Goal: Task Accomplishment & Management: Use online tool/utility

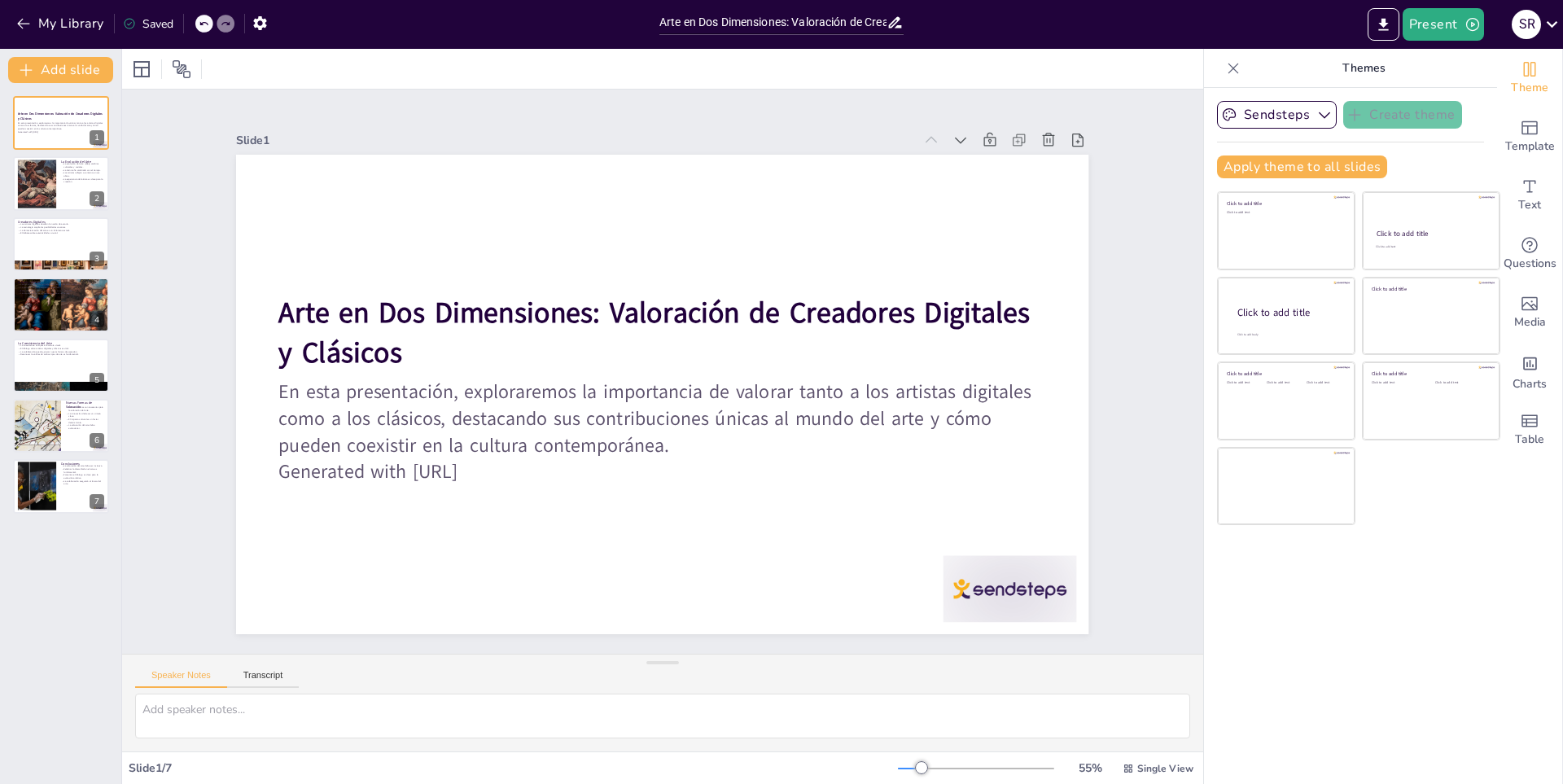
click at [236, 317] on div at bounding box center [662, 394] width 853 height 480
click at [1388, 27] on icon "Export to PowerPoint" at bounding box center [1384, 25] width 17 height 17
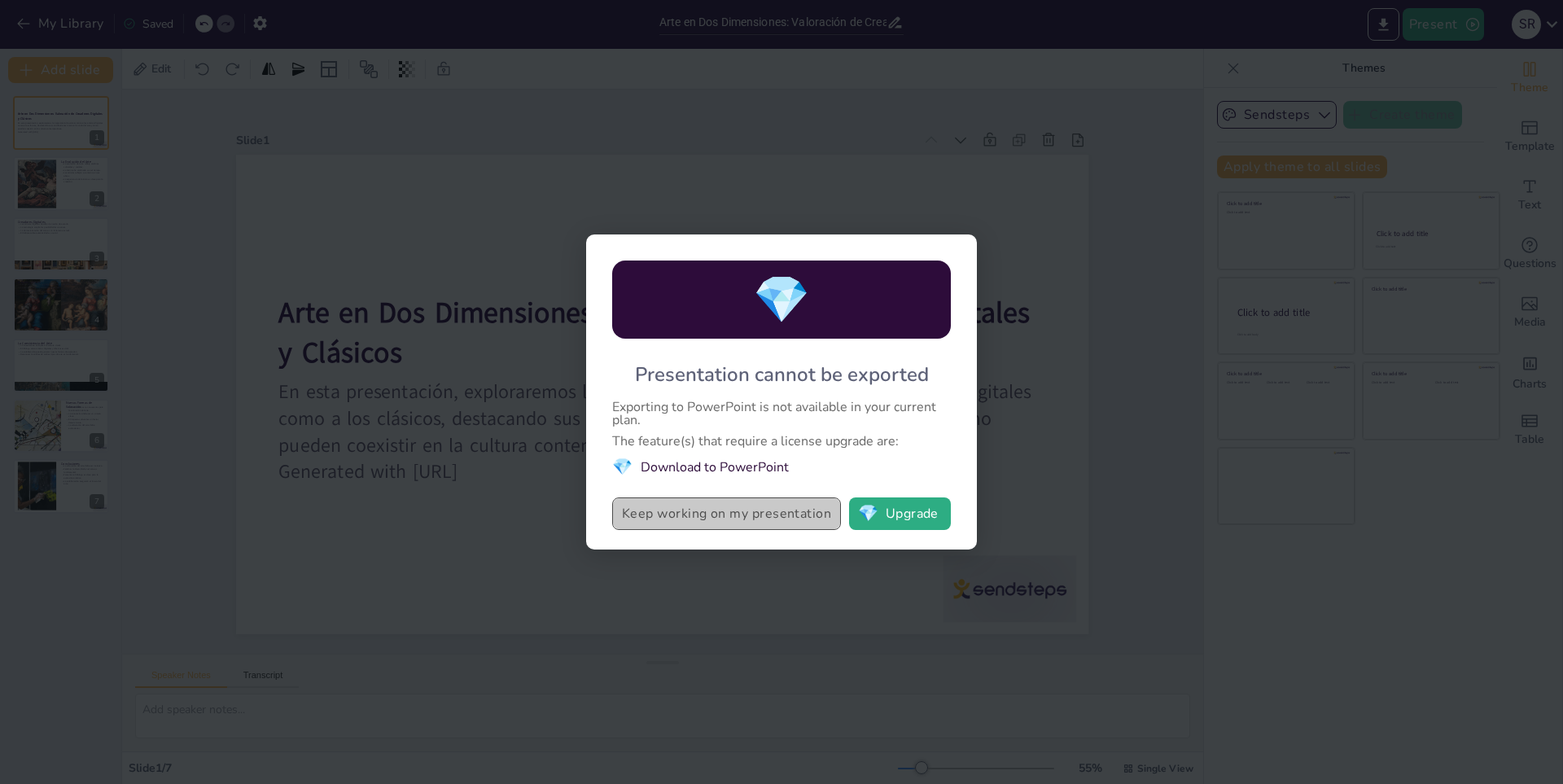
click at [792, 525] on button "Keep working on my presentation" at bounding box center [727, 513] width 228 height 33
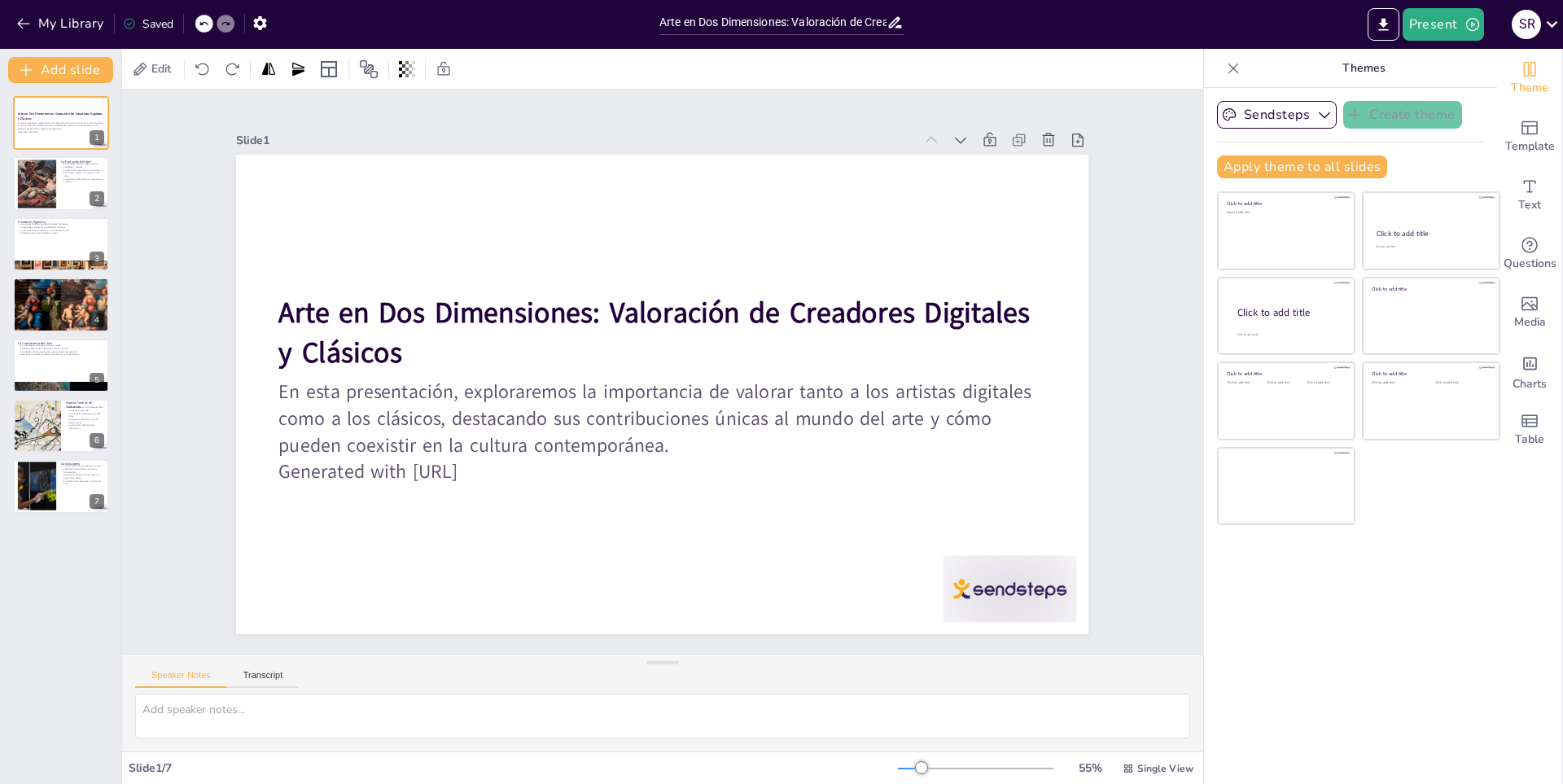
click at [1122, 271] on div "Slide 1 Arte en Dos Dimensiones: Valoración de Creadores Digitales y Clásicos E…" at bounding box center [662, 371] width 1081 height 564
click at [1467, 25] on icon "button" at bounding box center [1473, 24] width 16 height 16
click at [1456, 61] on font "Presentación de vista previa" at bounding box center [1483, 60] width 136 height 12
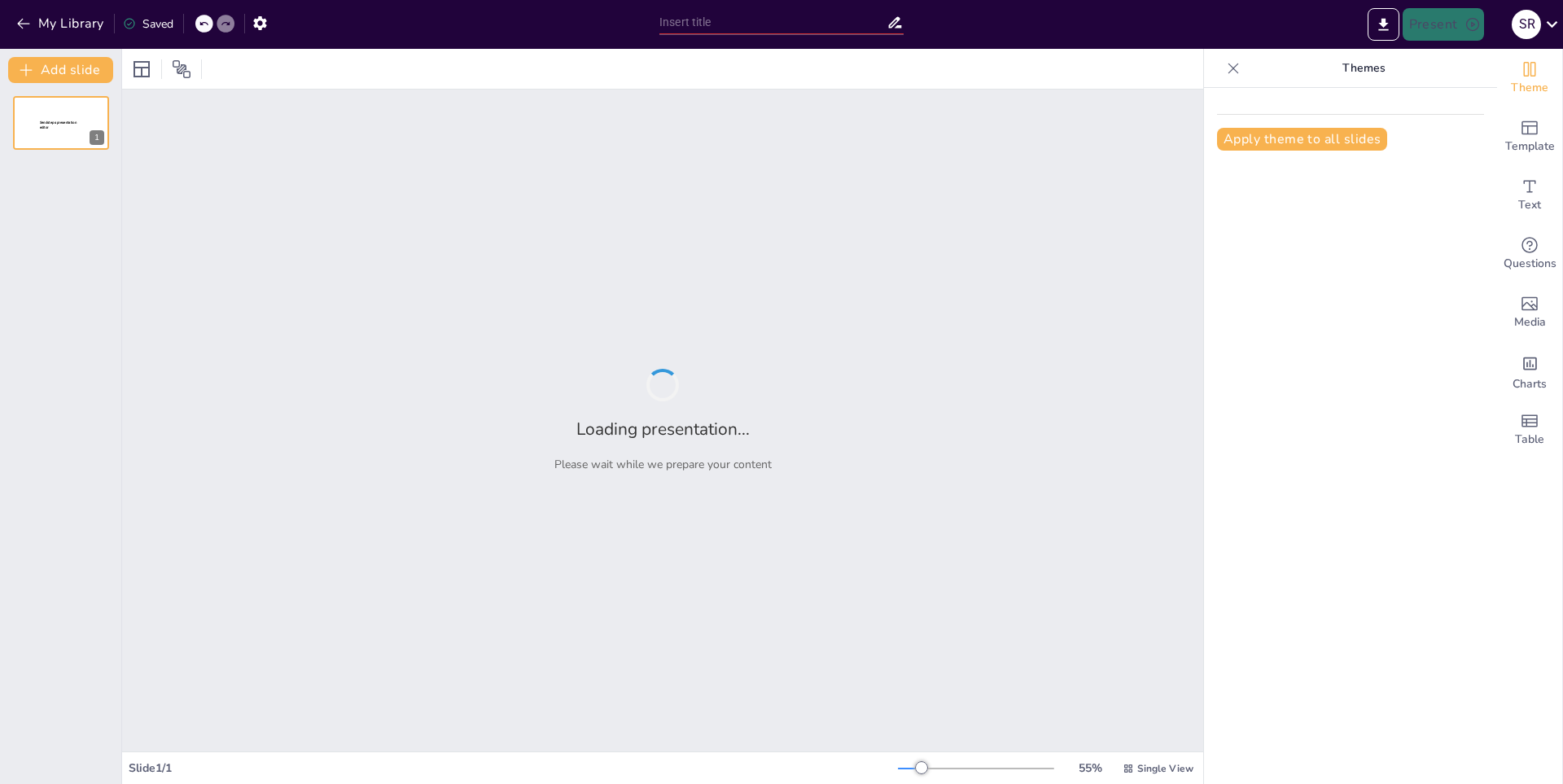
type input "Arte en Dos Dimensiones: Valoración de Creadores Digitales y Clásicos"
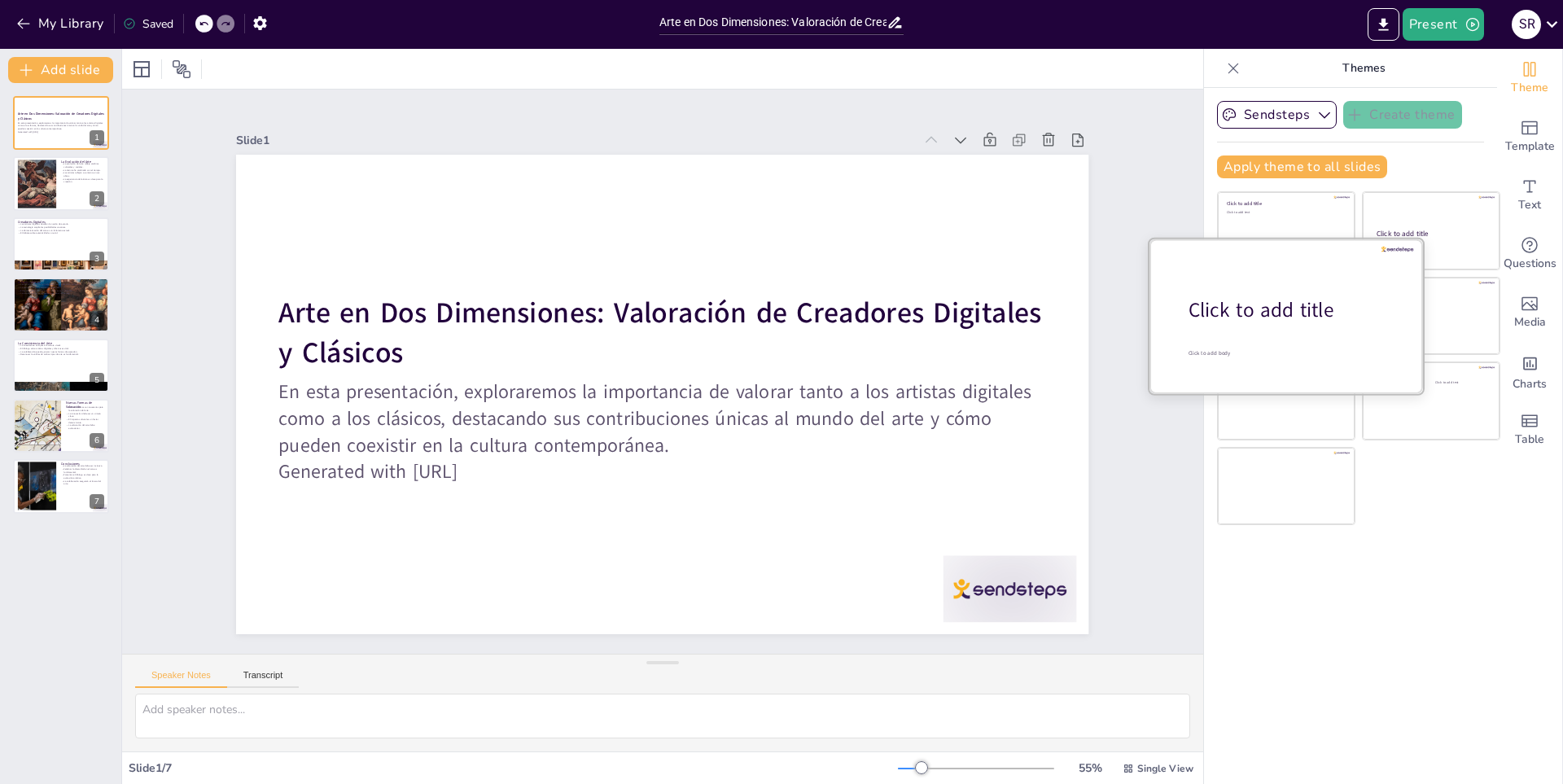
click at [1255, 299] on div "Click to add title" at bounding box center [1292, 310] width 207 height 28
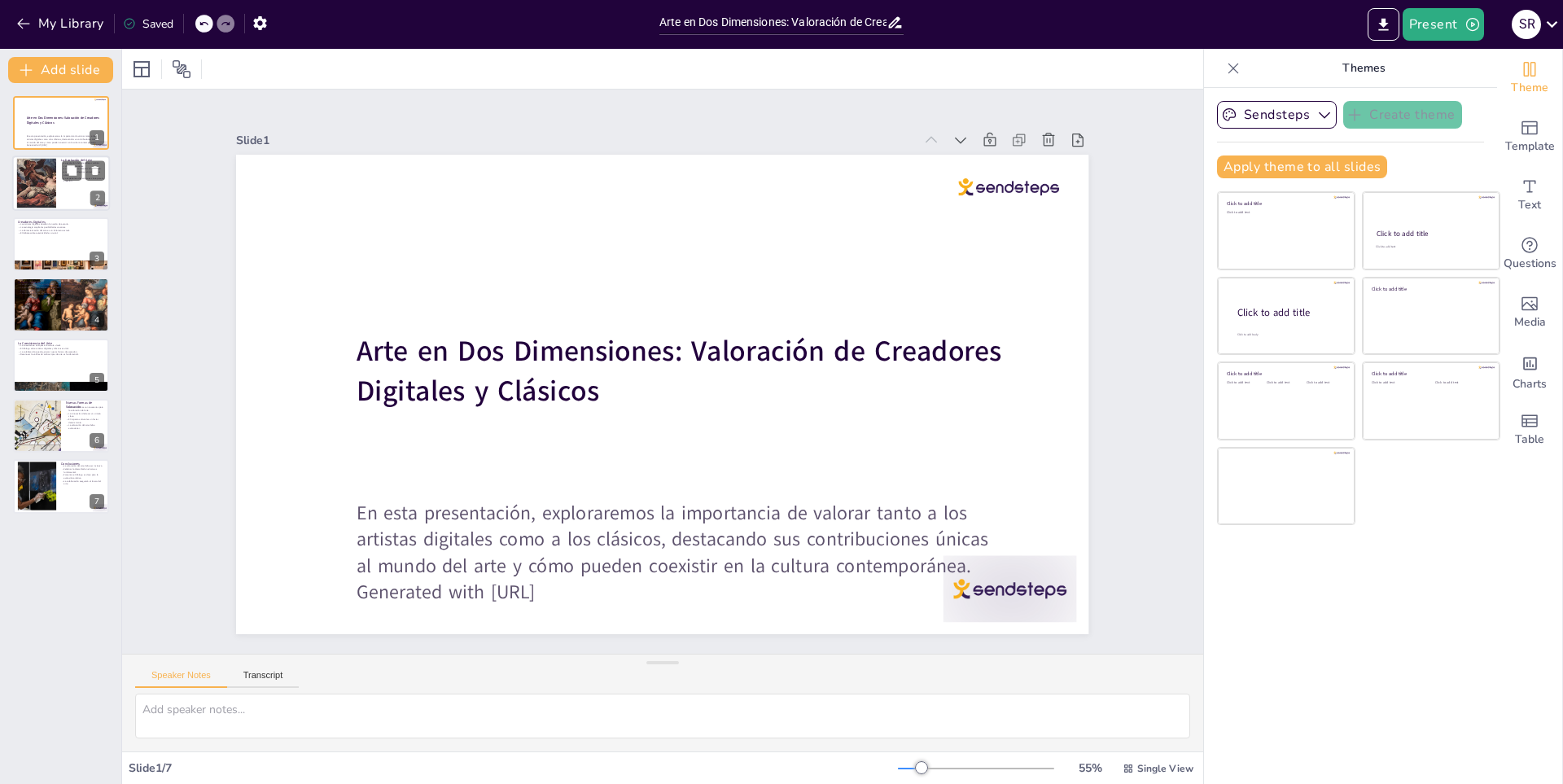
click at [38, 193] on div at bounding box center [36, 184] width 63 height 50
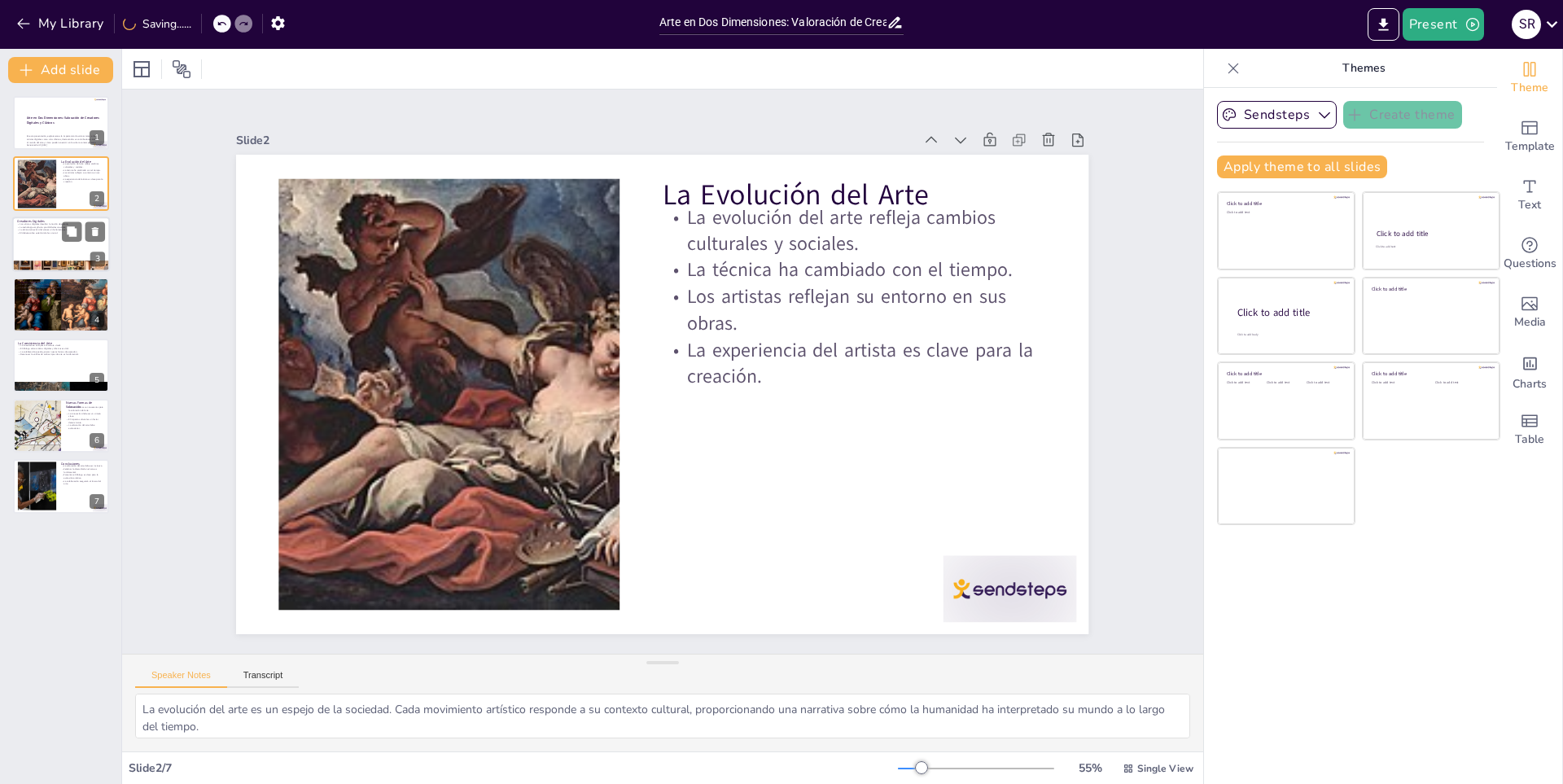
click at [51, 233] on p "El debate sobre autenticidad es crucial." at bounding box center [61, 233] width 88 height 3
type textarea "La autoría en el arte digital es compleja. Con la facilidad de compartir y modi…"
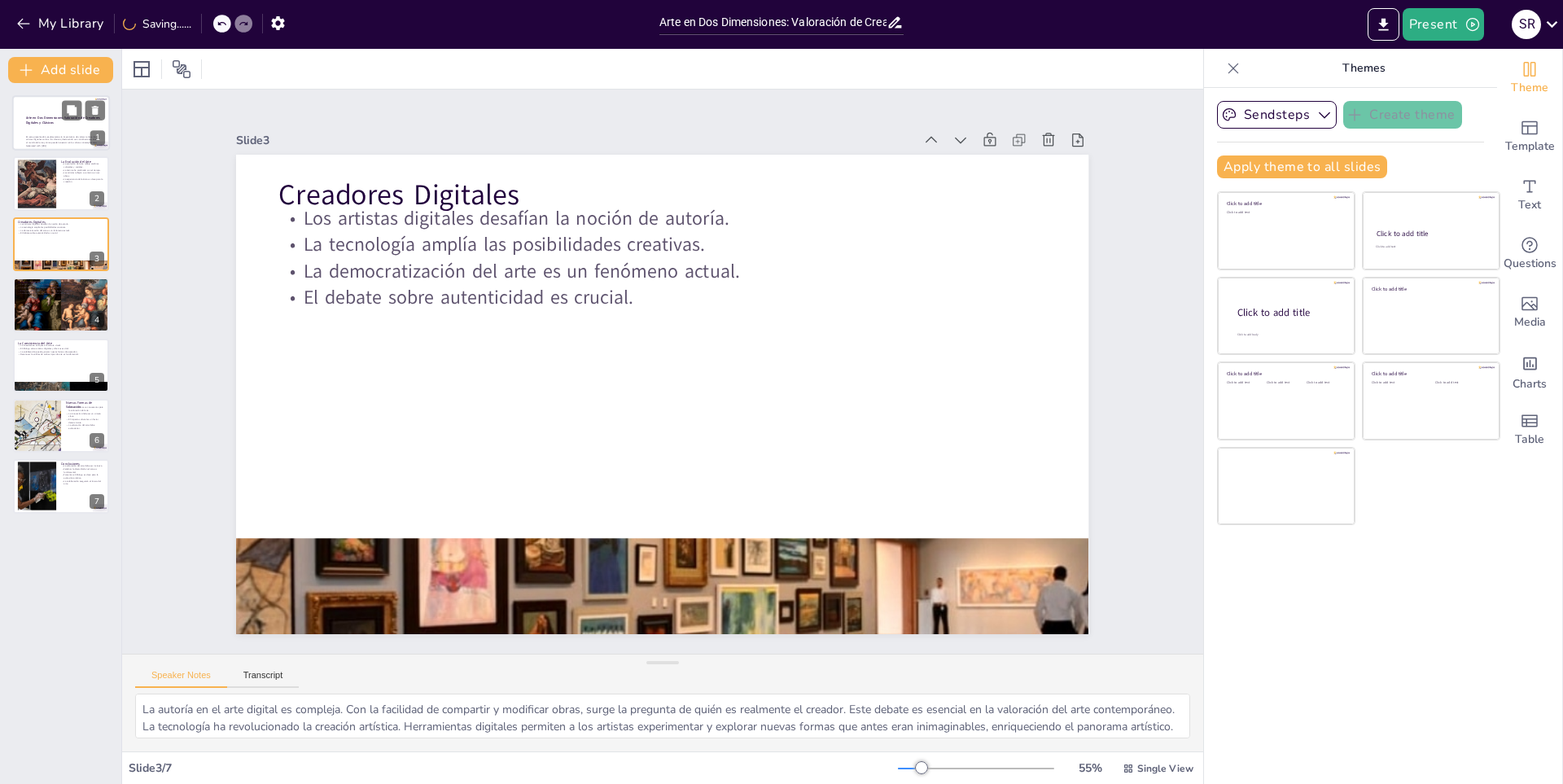
click at [65, 134] on div at bounding box center [61, 123] width 98 height 55
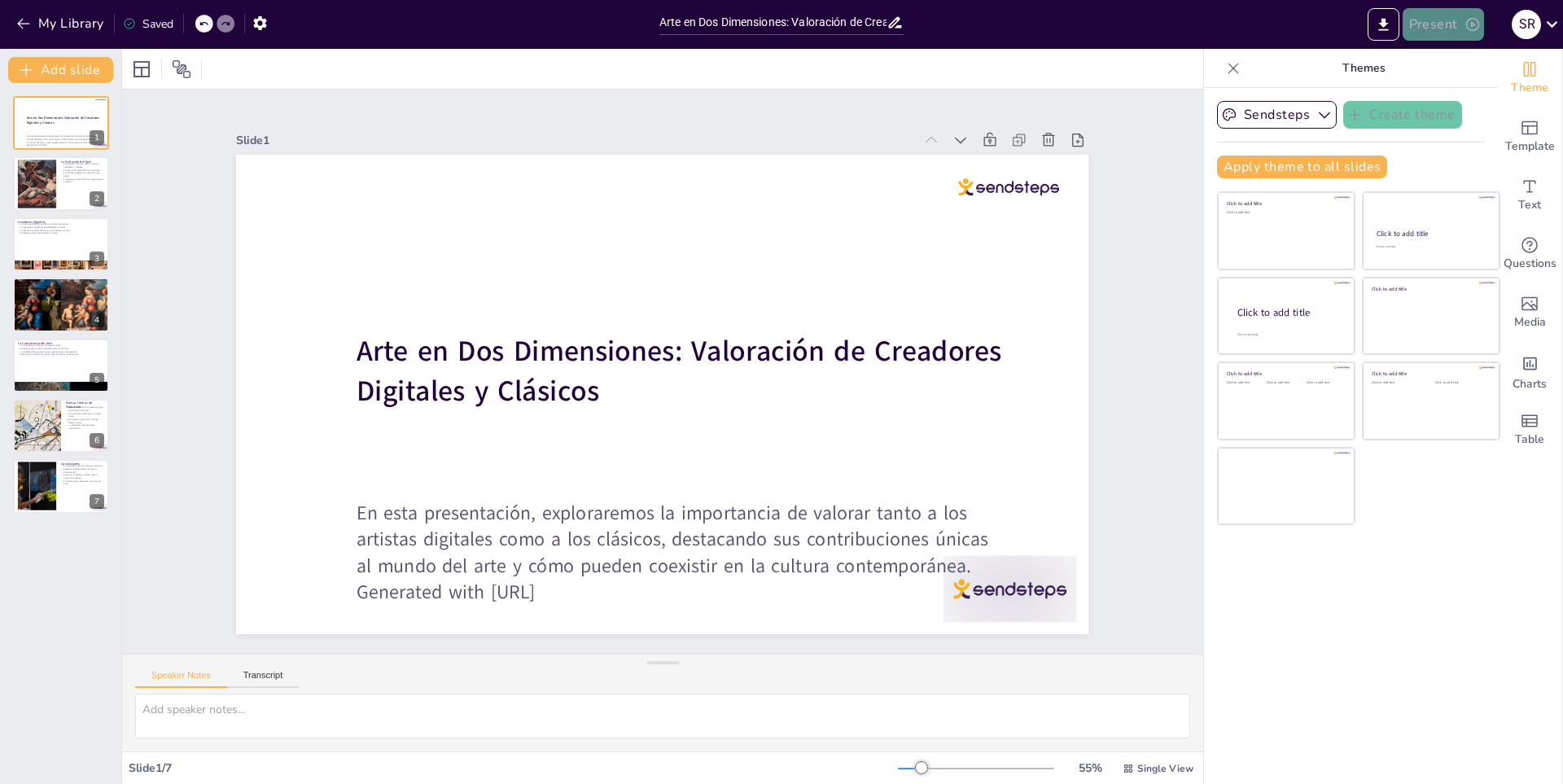
click at [1455, 30] on button "Present" at bounding box center [1443, 25] width 81 height 33
click at [1455, 101] on font "Presentación del juego" at bounding box center [1471, 101] width 111 height 12
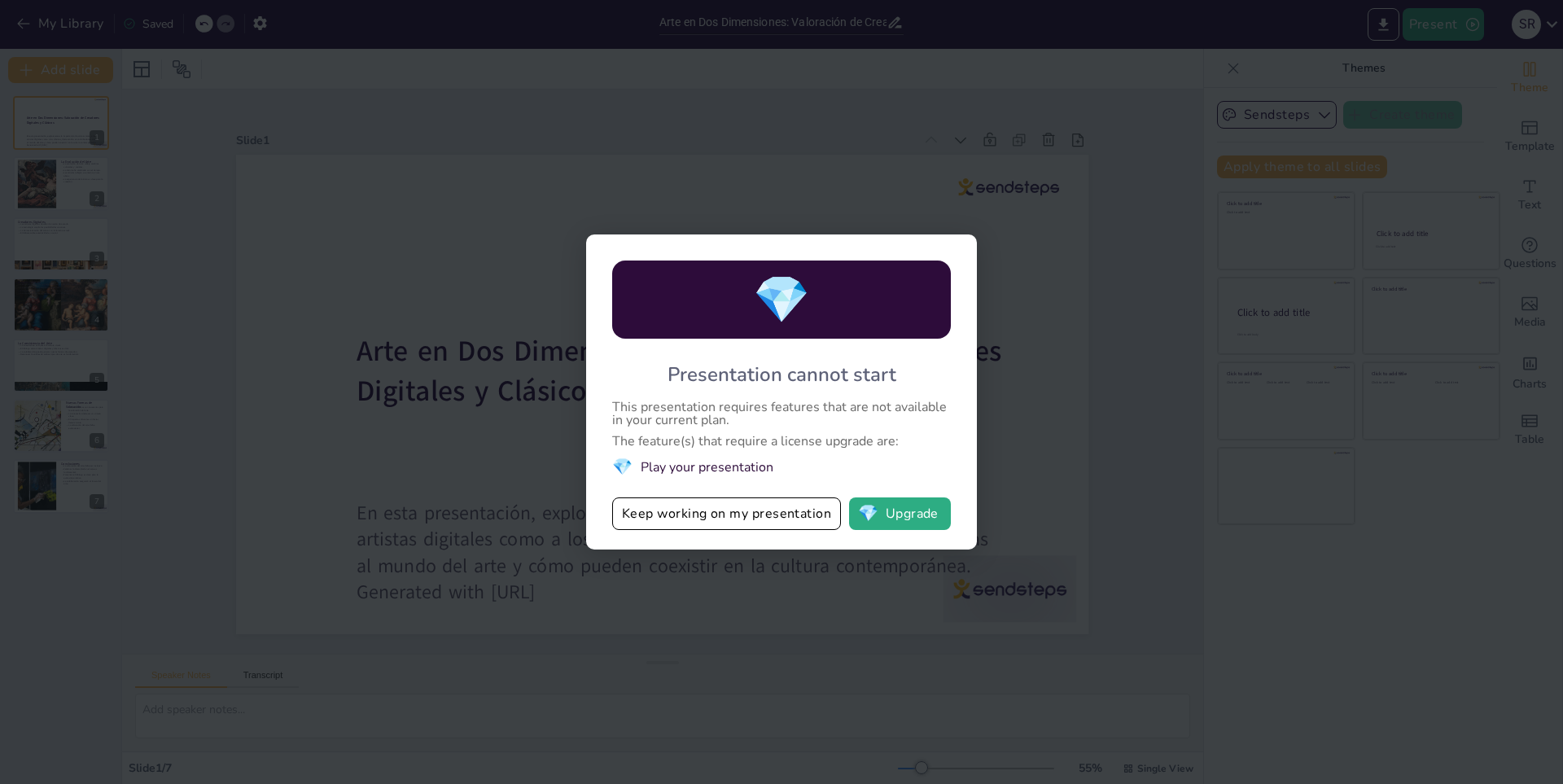
click at [533, 406] on div "💎 Presentation cannot start This presentation requires features that are not av…" at bounding box center [782, 392] width 1563 height 784
click at [814, 511] on button "Keep working on my presentation" at bounding box center [727, 513] width 228 height 33
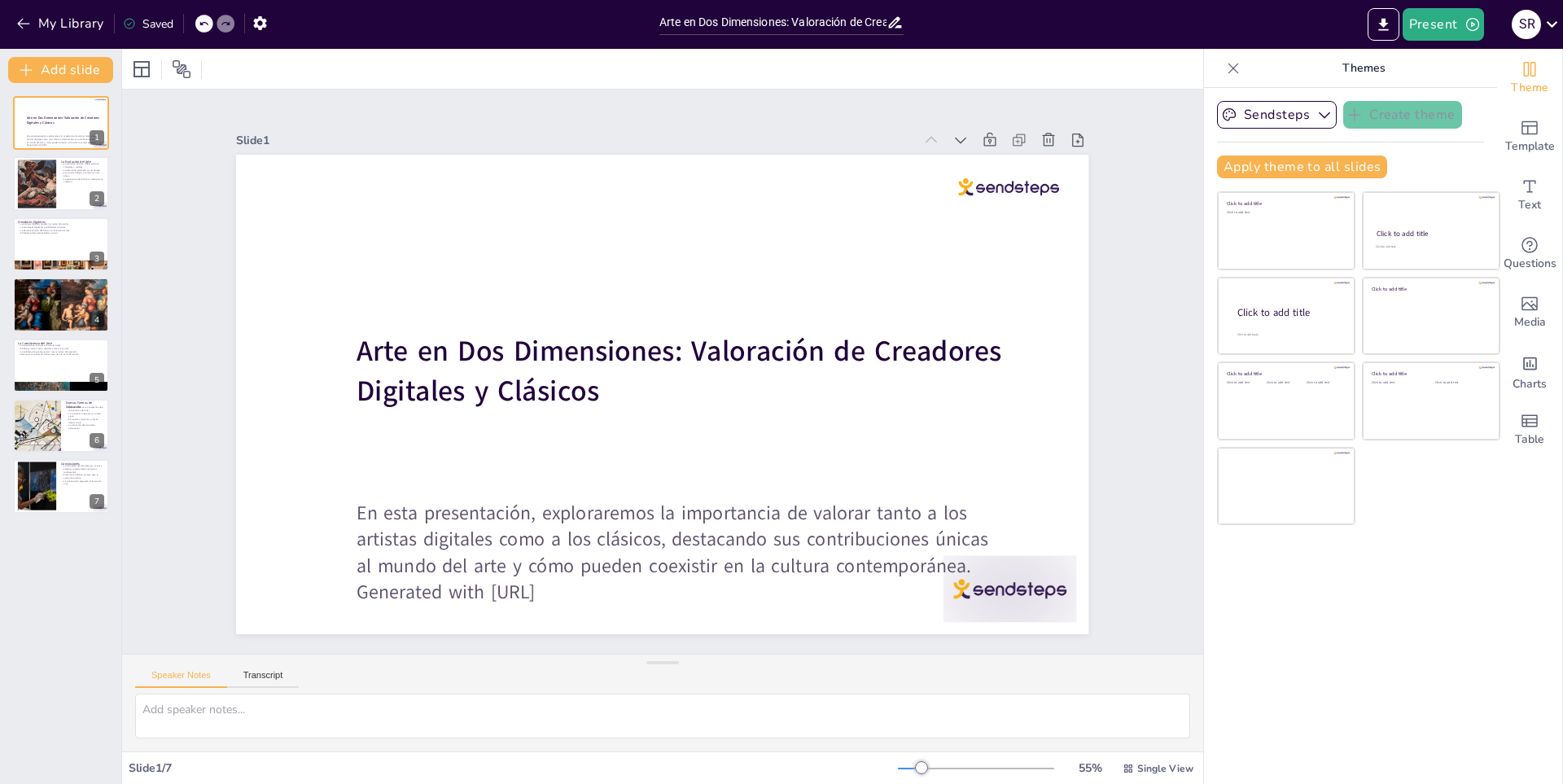
click at [151, 20] on div "Saved" at bounding box center [148, 24] width 51 height 15
click at [1550, 21] on icon at bounding box center [1552, 24] width 22 height 22
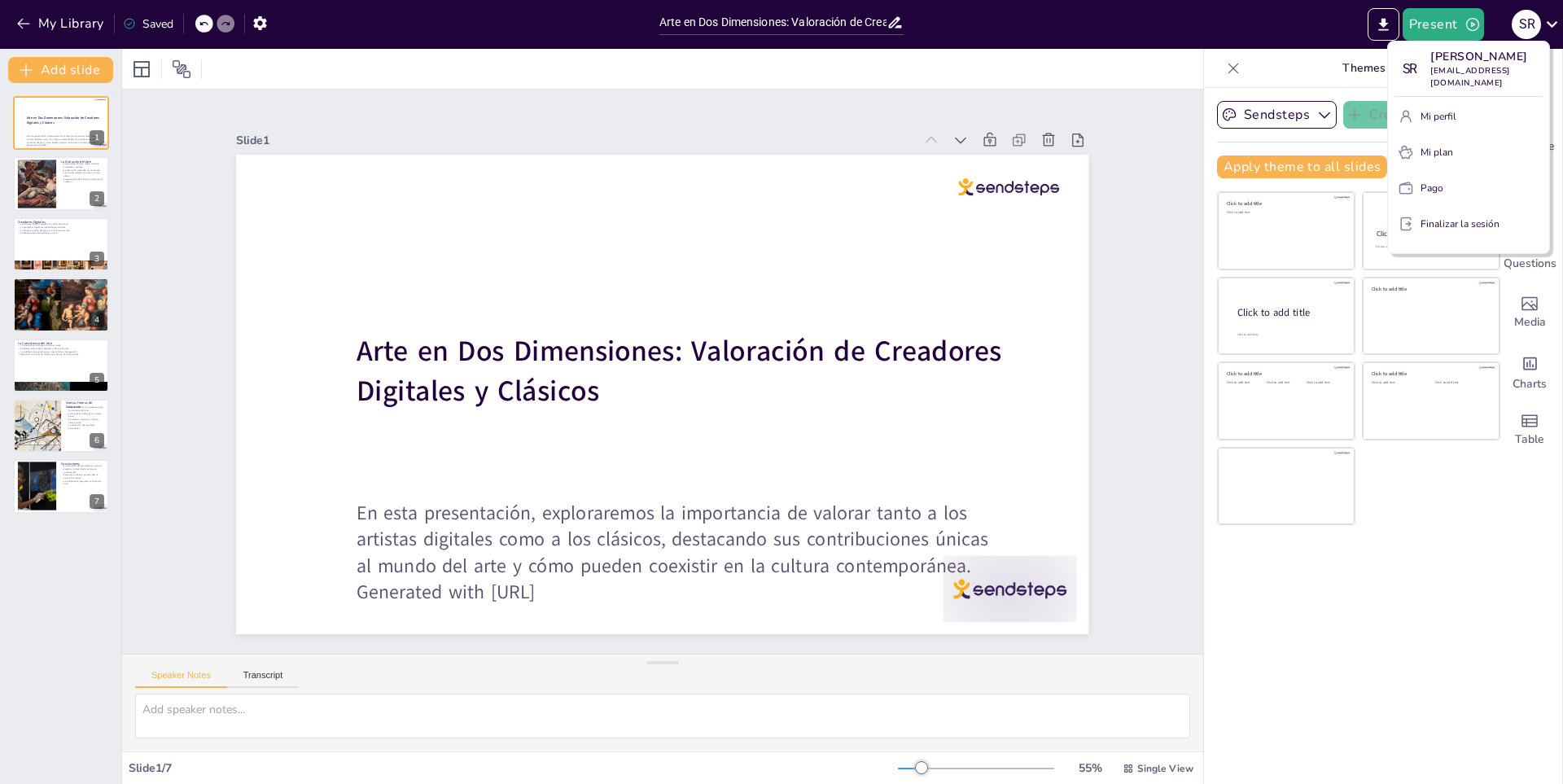
click at [1364, 587] on div at bounding box center [782, 392] width 1563 height 784
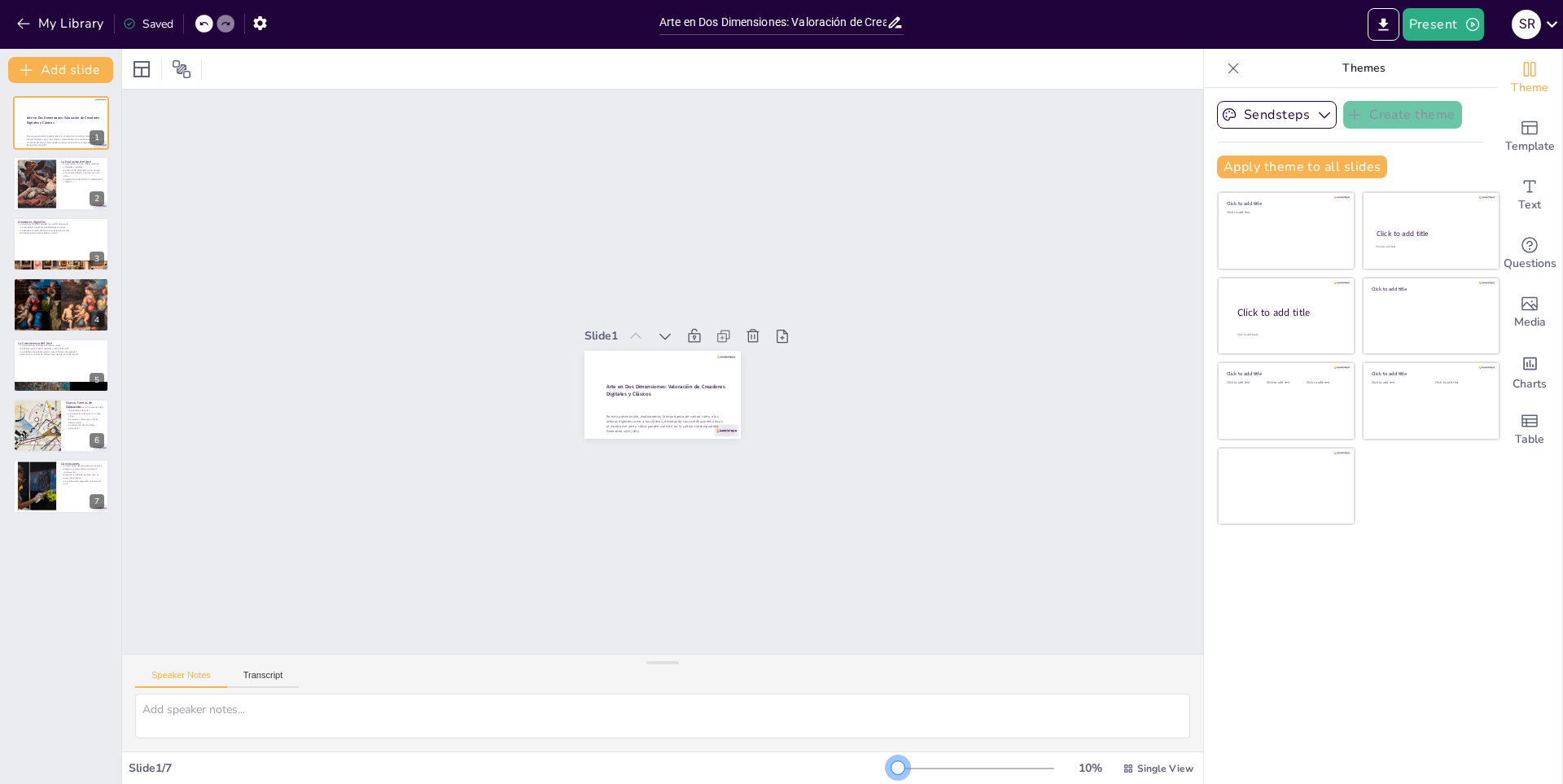
drag, startPoint x: 916, startPoint y: 774, endPoint x: 783, endPoint y: 763, distance: 133.5
click at [783, 763] on div "Slide 1 / 7 10 % Single View" at bounding box center [662, 768] width 1081 height 26
click at [953, 767] on div at bounding box center [976, 768] width 156 height 13
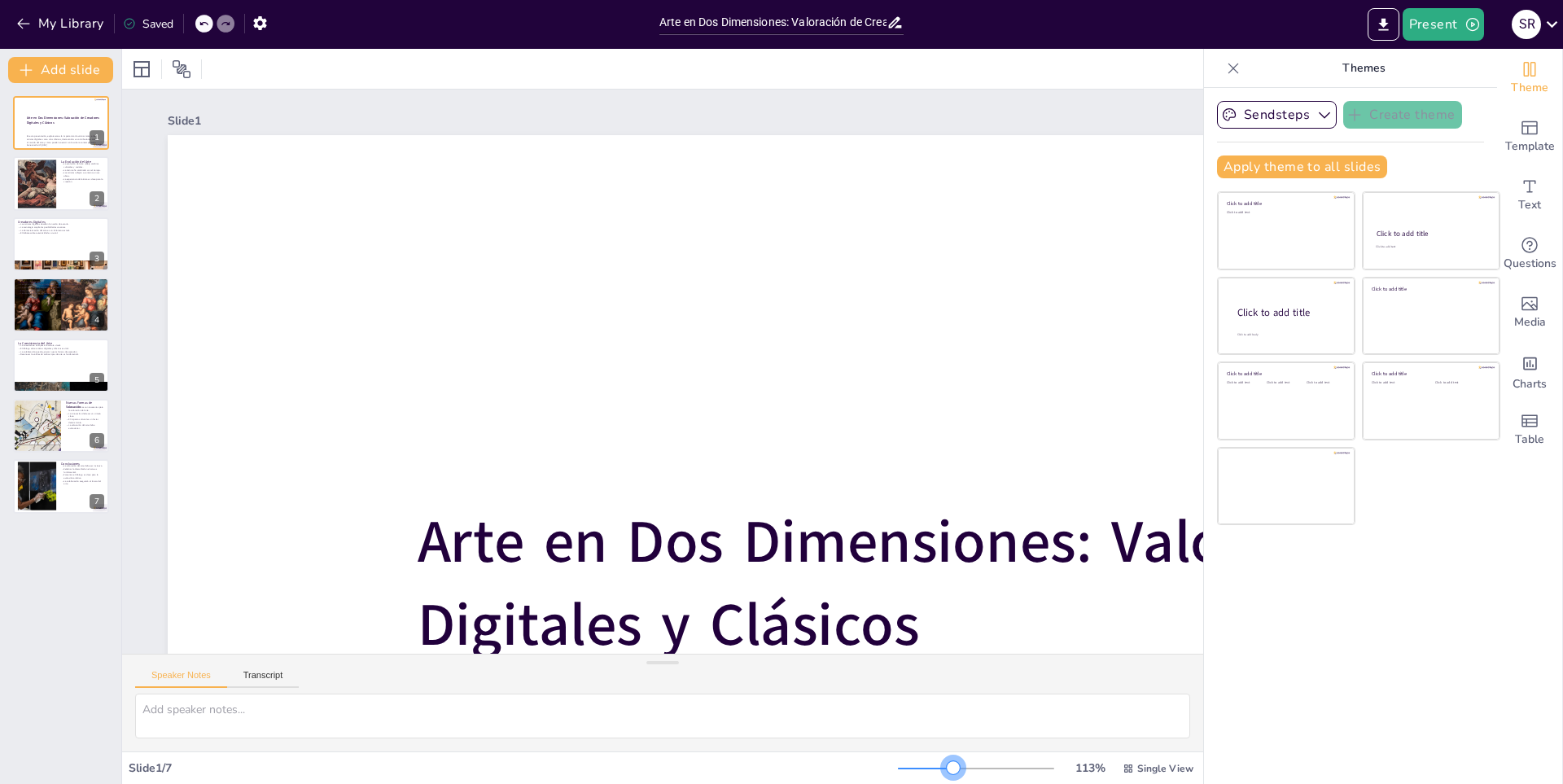
click at [942, 768] on div at bounding box center [925, 769] width 55 height 2
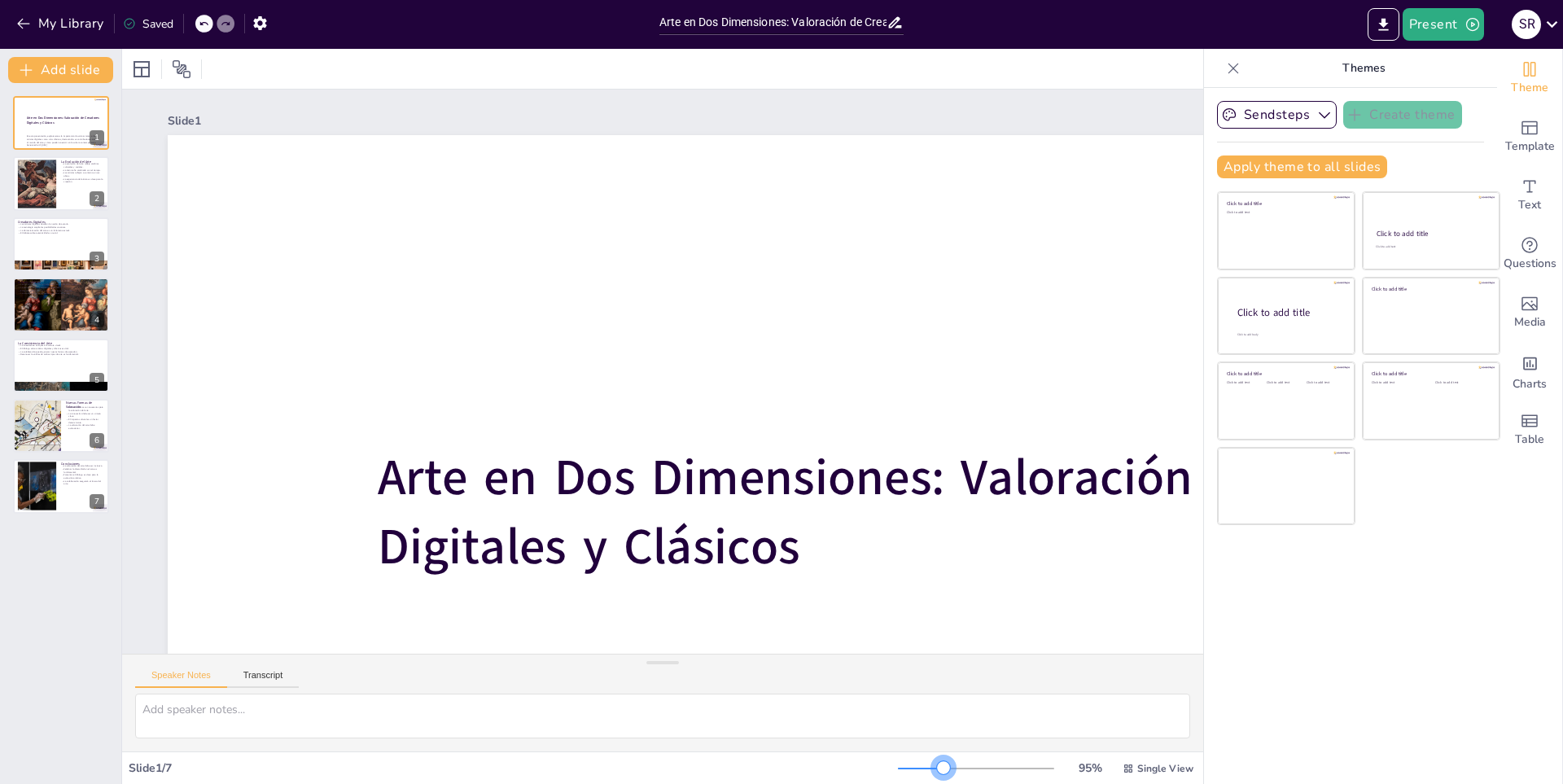
click at [932, 765] on div at bounding box center [976, 768] width 156 height 13
click at [920, 765] on div at bounding box center [976, 768] width 156 height 13
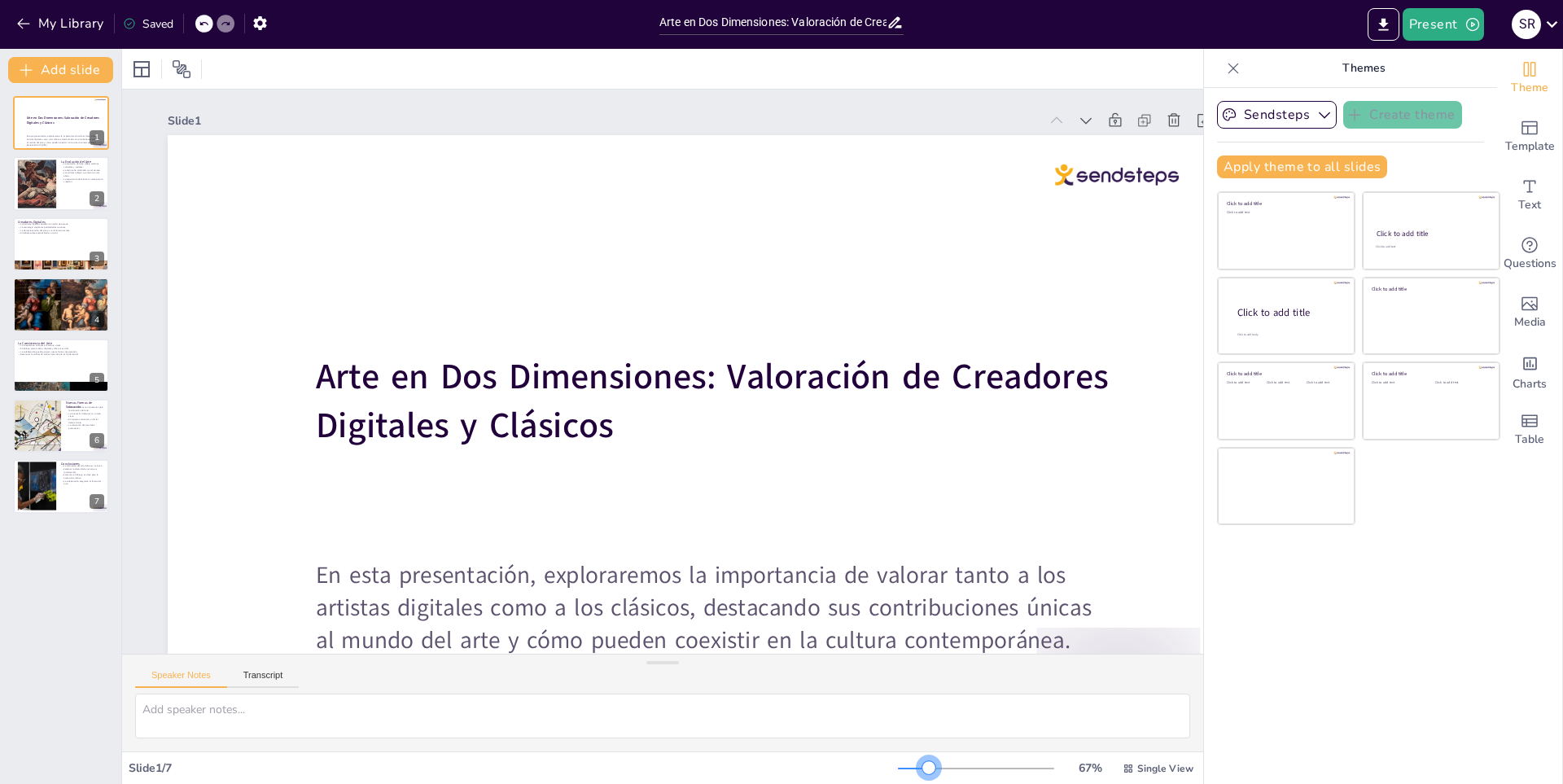
click at [923, 768] on div at bounding box center [929, 767] width 13 height 13
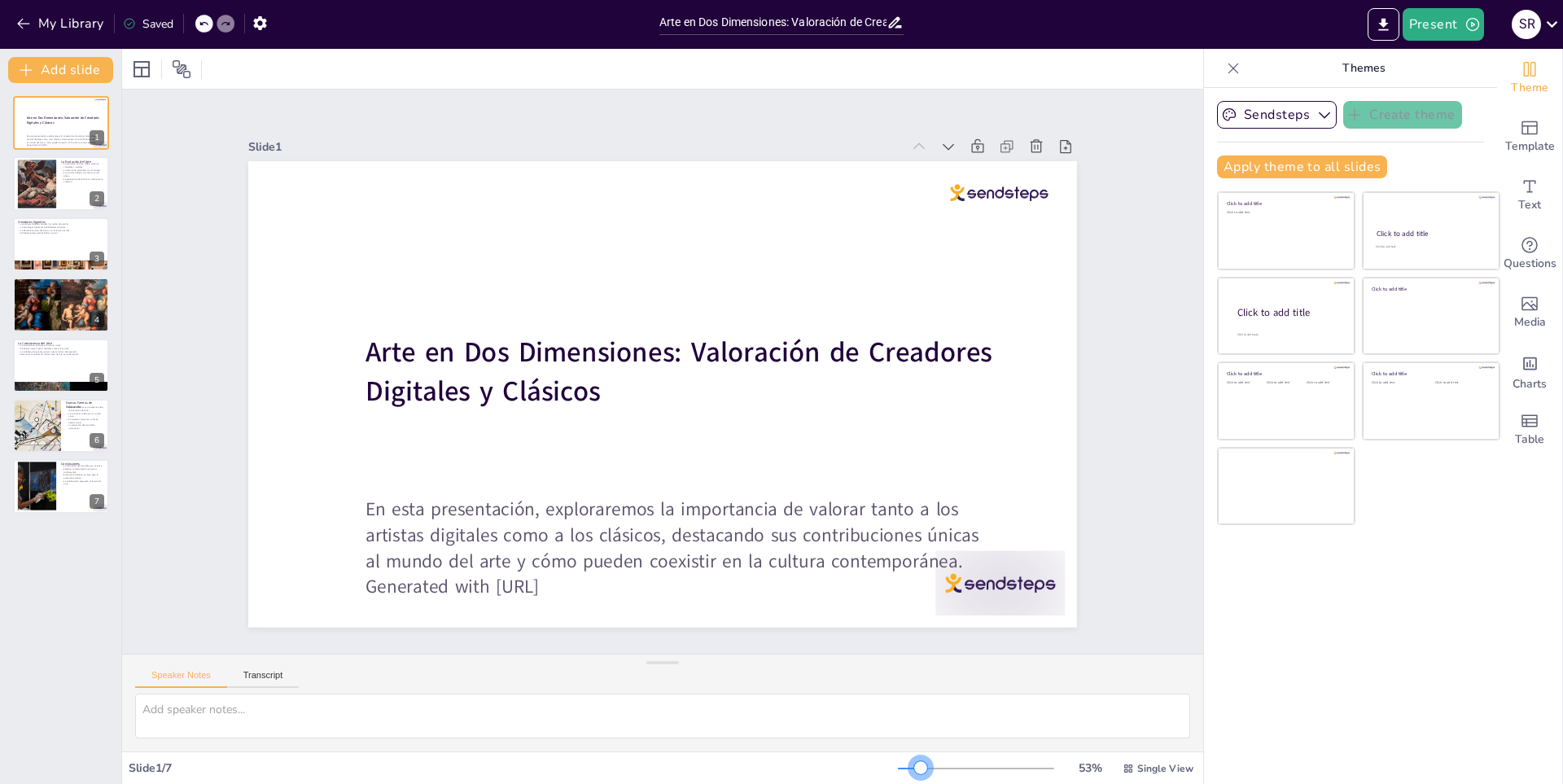
click at [914, 771] on div at bounding box center [920, 767] width 13 height 13
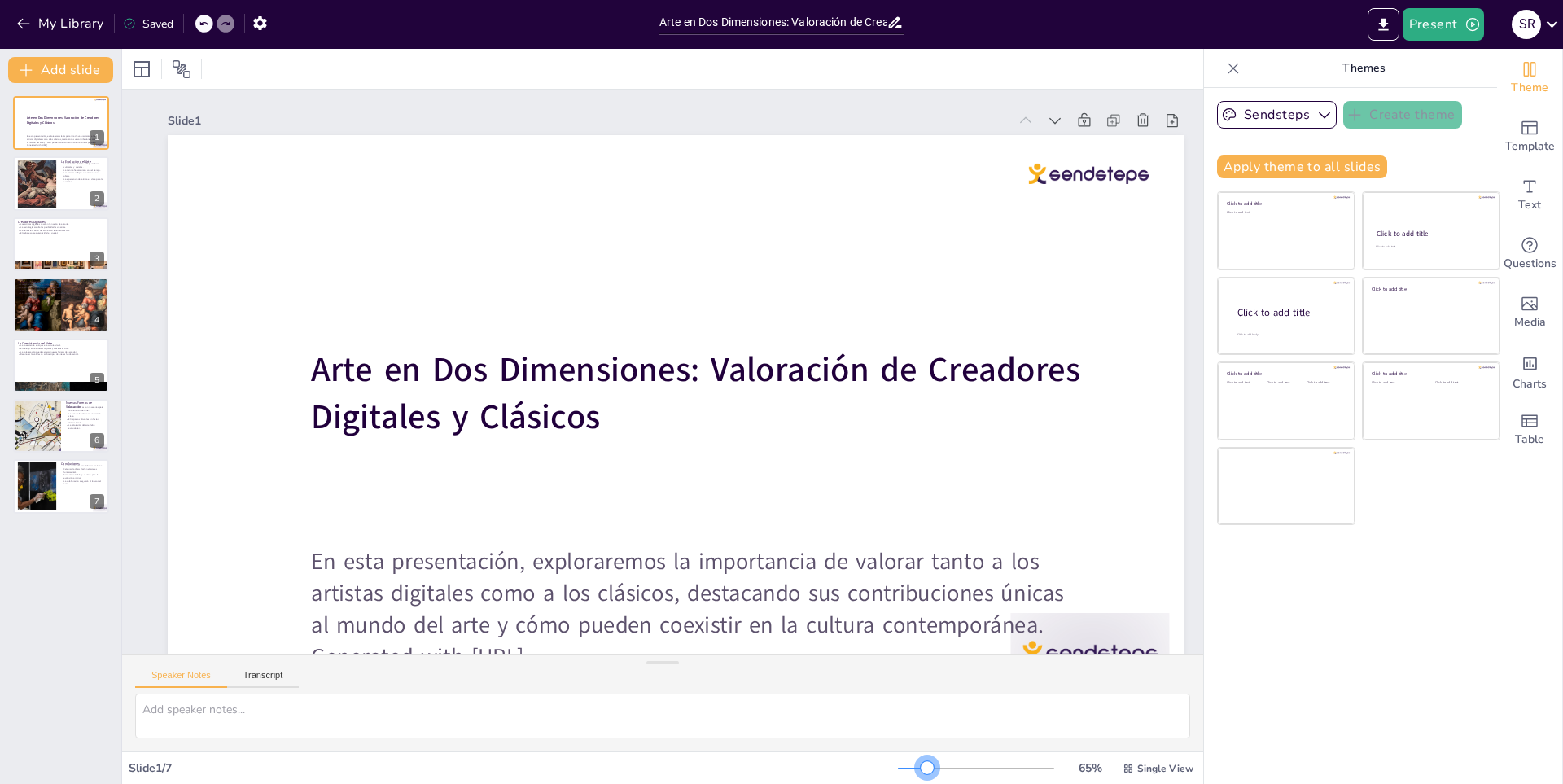
click at [916, 769] on div at bounding box center [976, 768] width 156 height 13
click at [921, 768] on div at bounding box center [927, 767] width 13 height 13
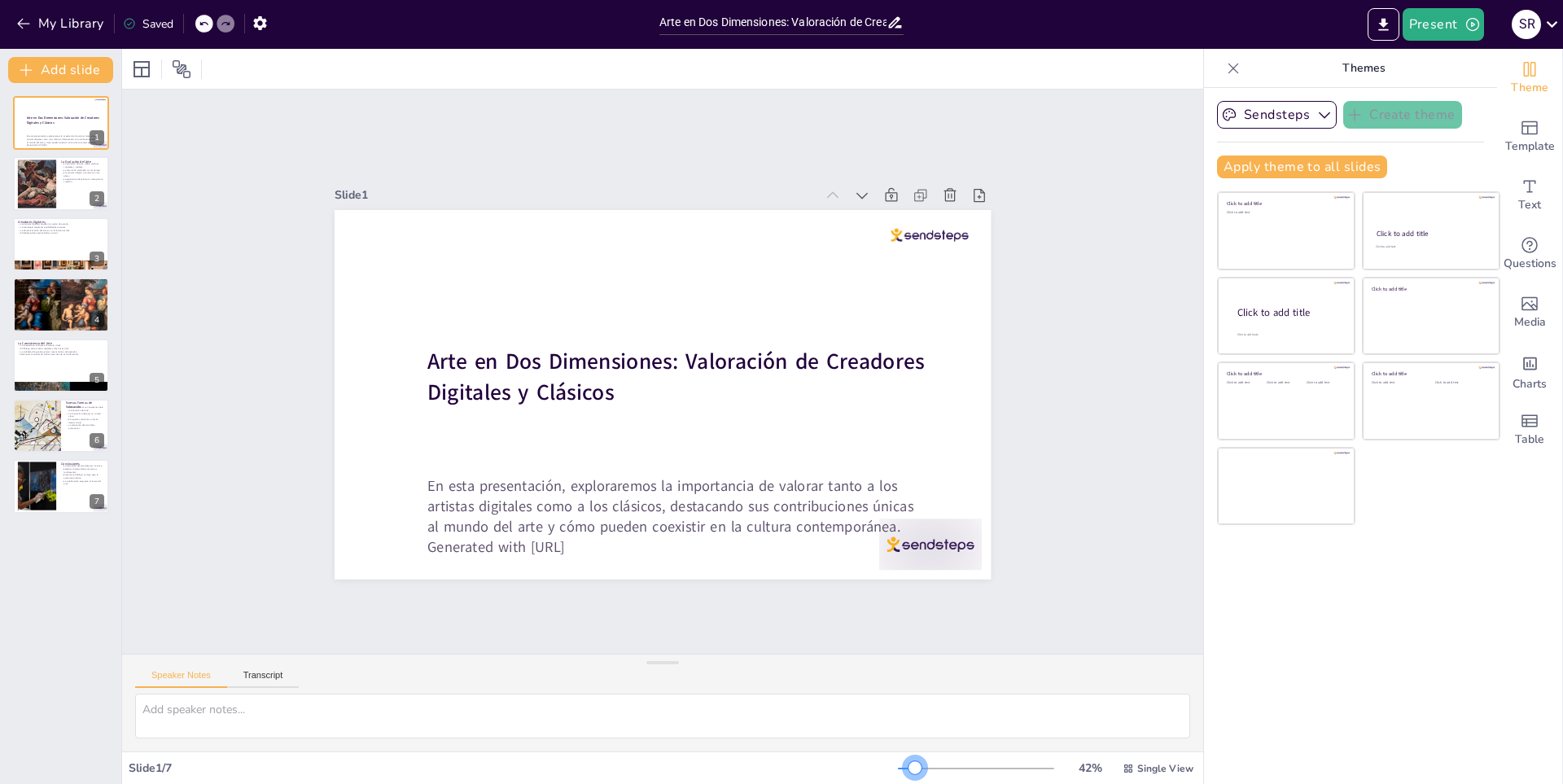
click at [903, 768] on div at bounding box center [907, 769] width 17 height 2
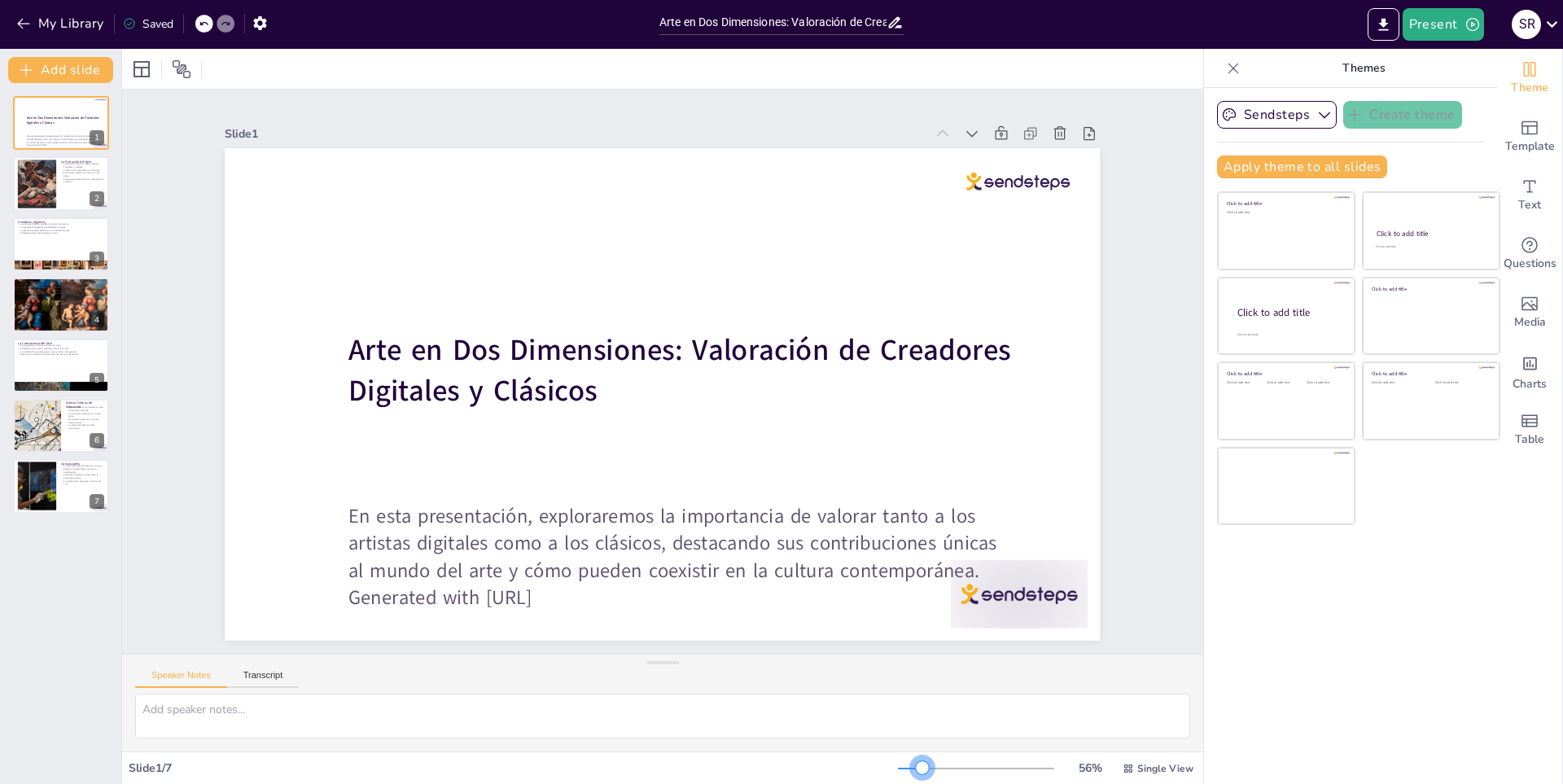
click at [911, 766] on div at bounding box center [976, 768] width 156 height 13
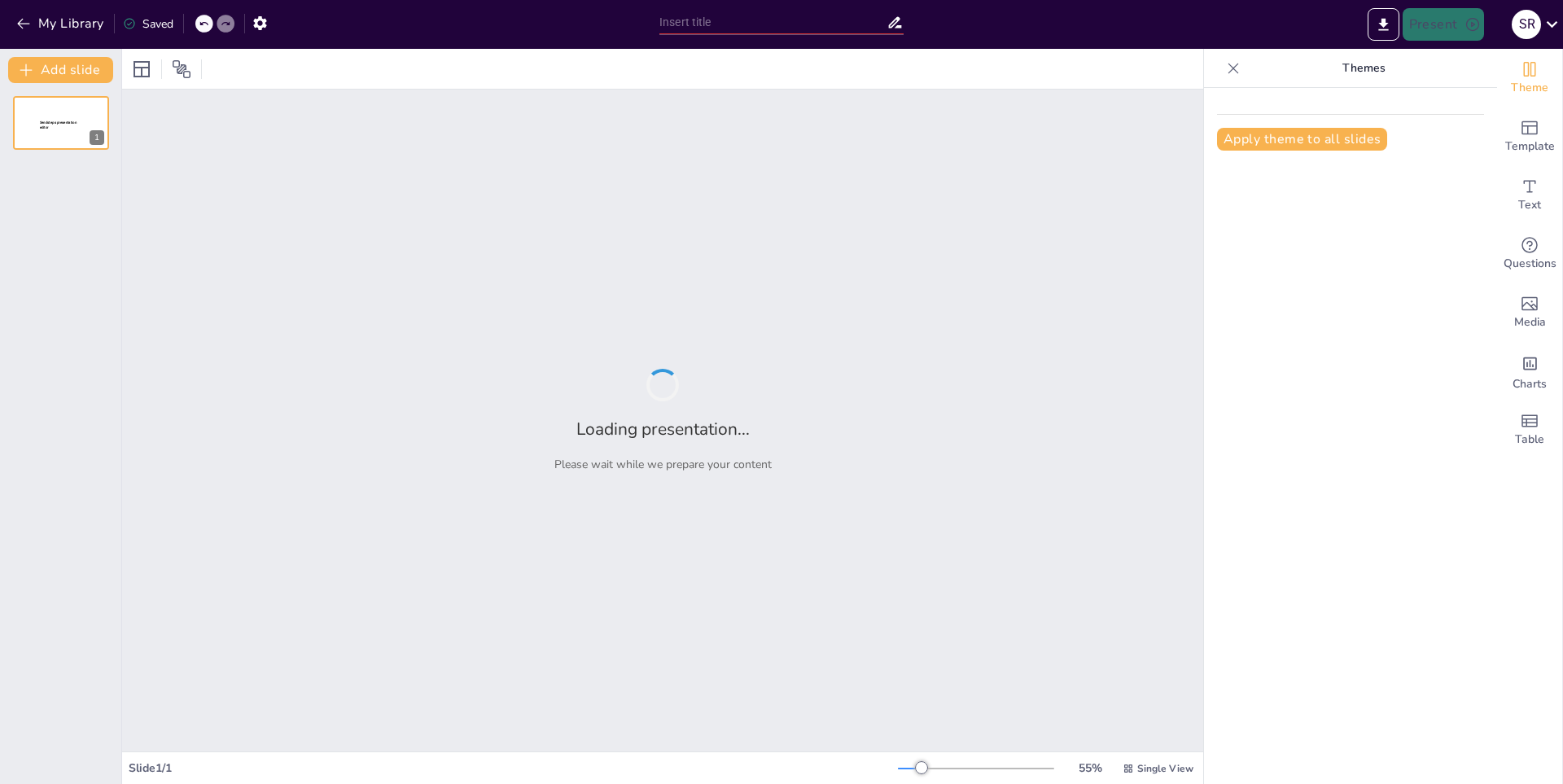
type input "El Español en Colombia: Variedades y Dialectos Regionales"
